Goal: Entertainment & Leisure: Consume media (video, audio)

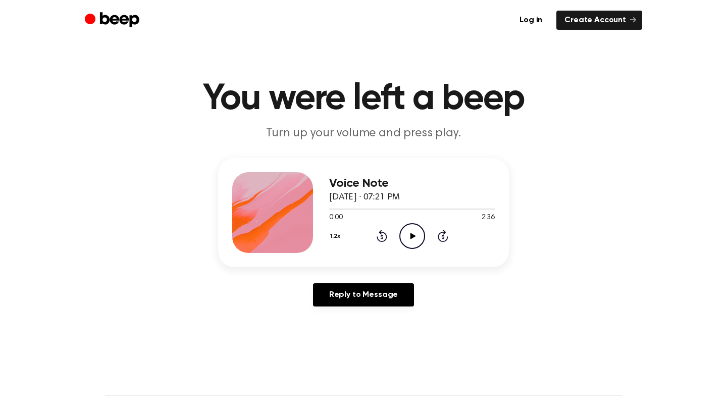
click at [413, 235] on icon at bounding box center [413, 236] width 6 height 7
click at [342, 236] on button "1.2x" at bounding box center [336, 236] width 15 height 17
click at [350, 294] on span "1.0x" at bounding box center [345, 297] width 13 height 11
click at [343, 206] on div at bounding box center [412, 209] width 166 height 8
drag, startPoint x: 207, startPoint y: 94, endPoint x: 249, endPoint y: 93, distance: 42.4
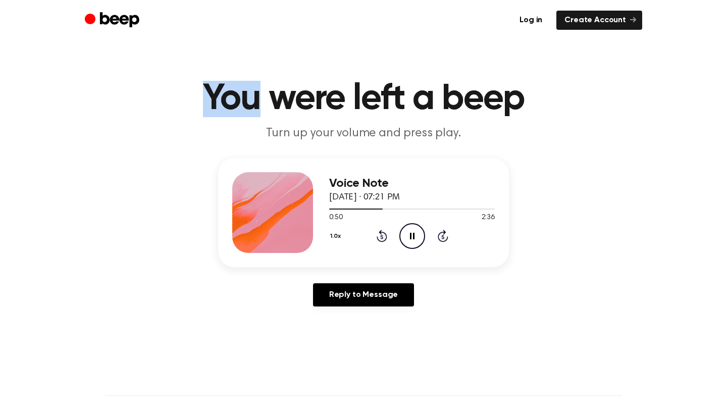
click at [252, 94] on h1 "You were left a beep" at bounding box center [363, 99] width 517 height 36
click at [243, 93] on h1 "You were left a beep" at bounding box center [363, 99] width 517 height 36
click at [228, 96] on h1 "You were left a beep" at bounding box center [363, 99] width 517 height 36
click at [236, 98] on h1 "You were left a beep" at bounding box center [363, 99] width 517 height 36
